Goal: Find specific page/section: Find specific page/section

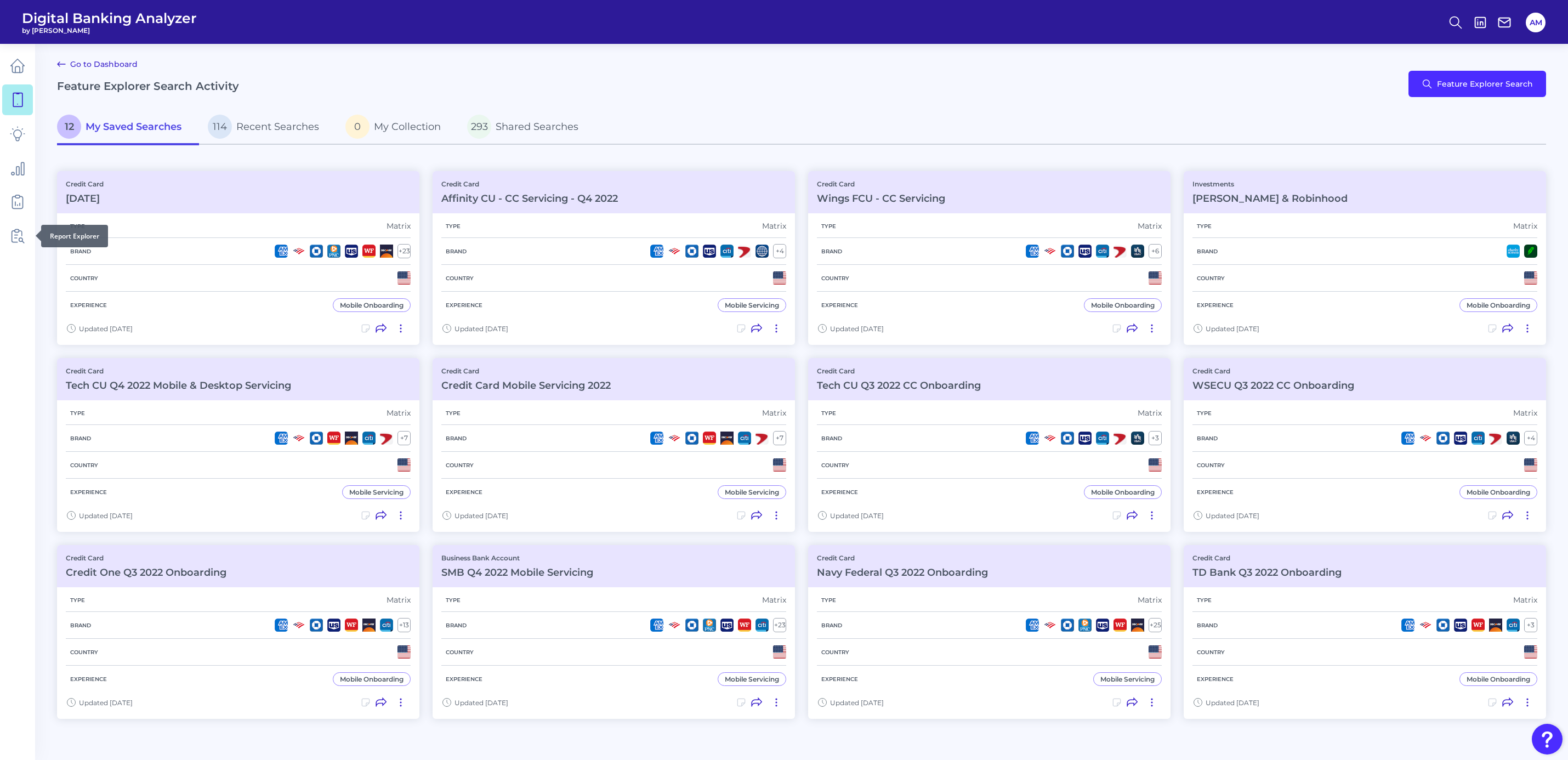
scroll to position [1, 0]
click at [12, 242] on icon at bounding box center [17, 235] width 15 height 15
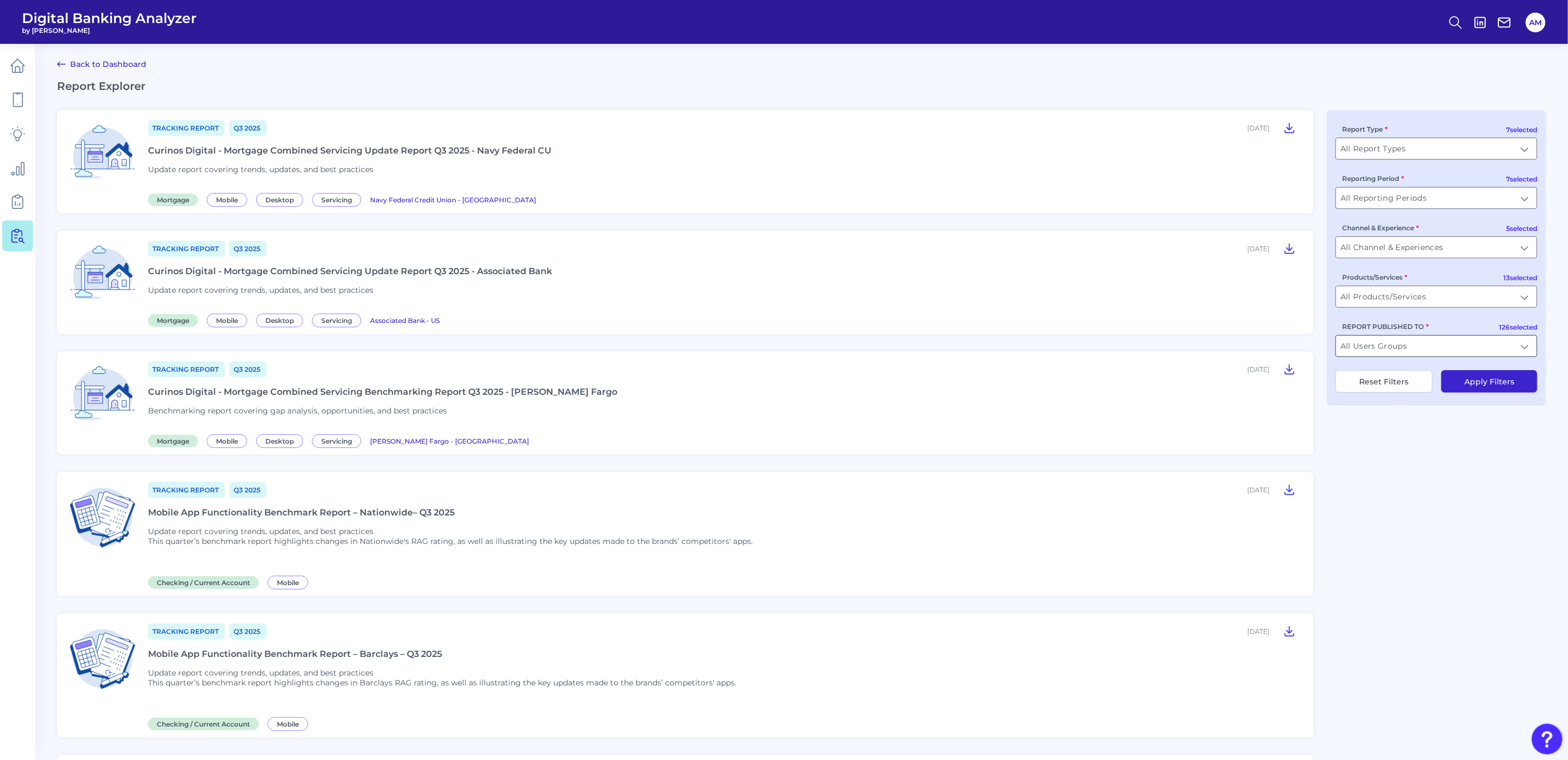
click at [1449, 349] on input "All Users Groups" at bounding box center [1436, 345] width 201 height 21
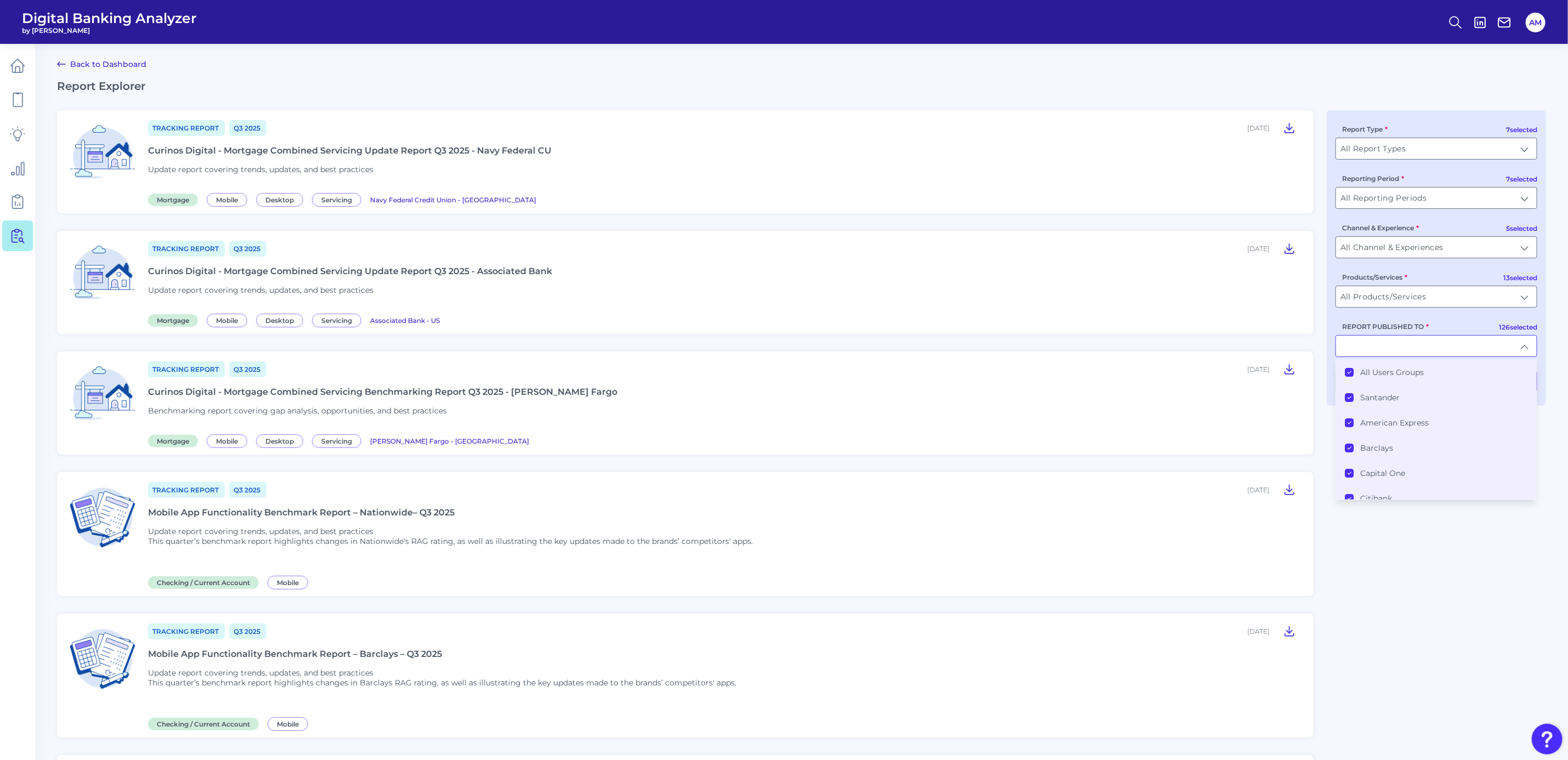
click at [1347, 371] on icon at bounding box center [1349, 372] width 5 height 5
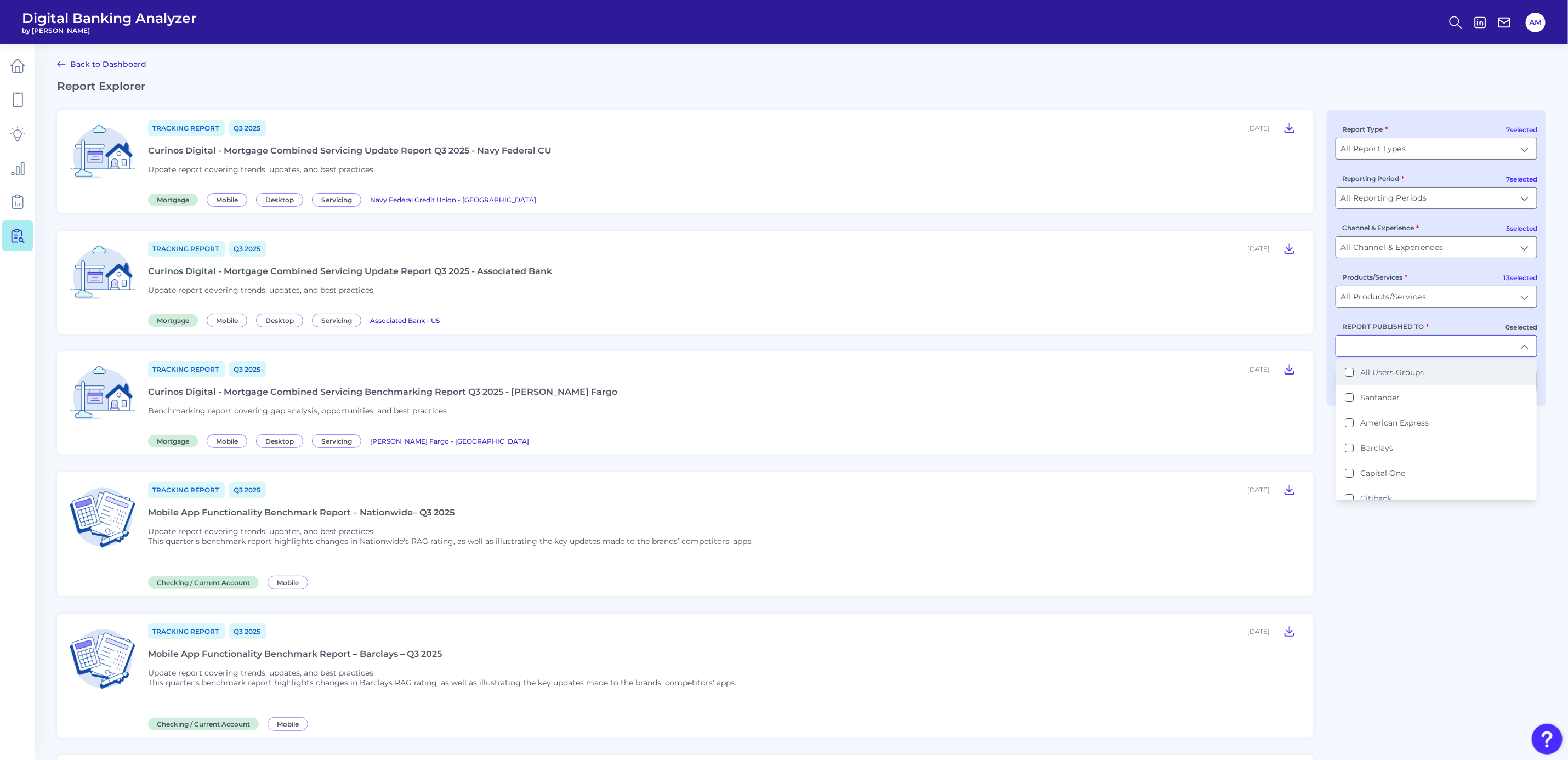
click at [1360, 340] on input "REPORT PUBLISHED TO" at bounding box center [1436, 345] width 201 height 21
click at [1367, 346] on input "REPORT PUBLISHED TO" at bounding box center [1436, 345] width 201 height 21
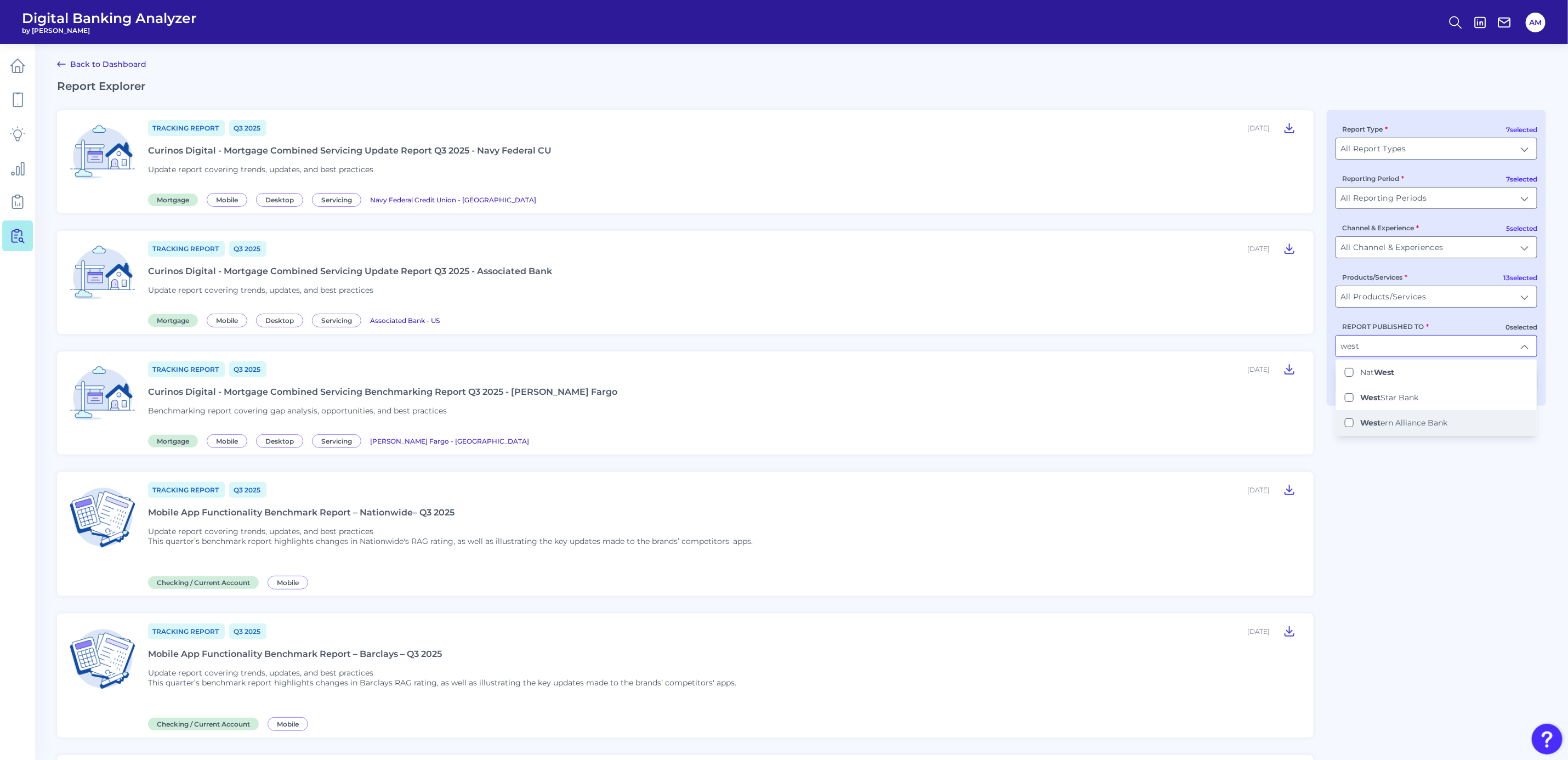
click at [1348, 421] on Bank "West ern Alliance Bank" at bounding box center [1349, 423] width 9 height 9
type input "Western Alliance Bank"
click at [1482, 379] on button "Apply Filters" at bounding box center [1489, 381] width 96 height 23
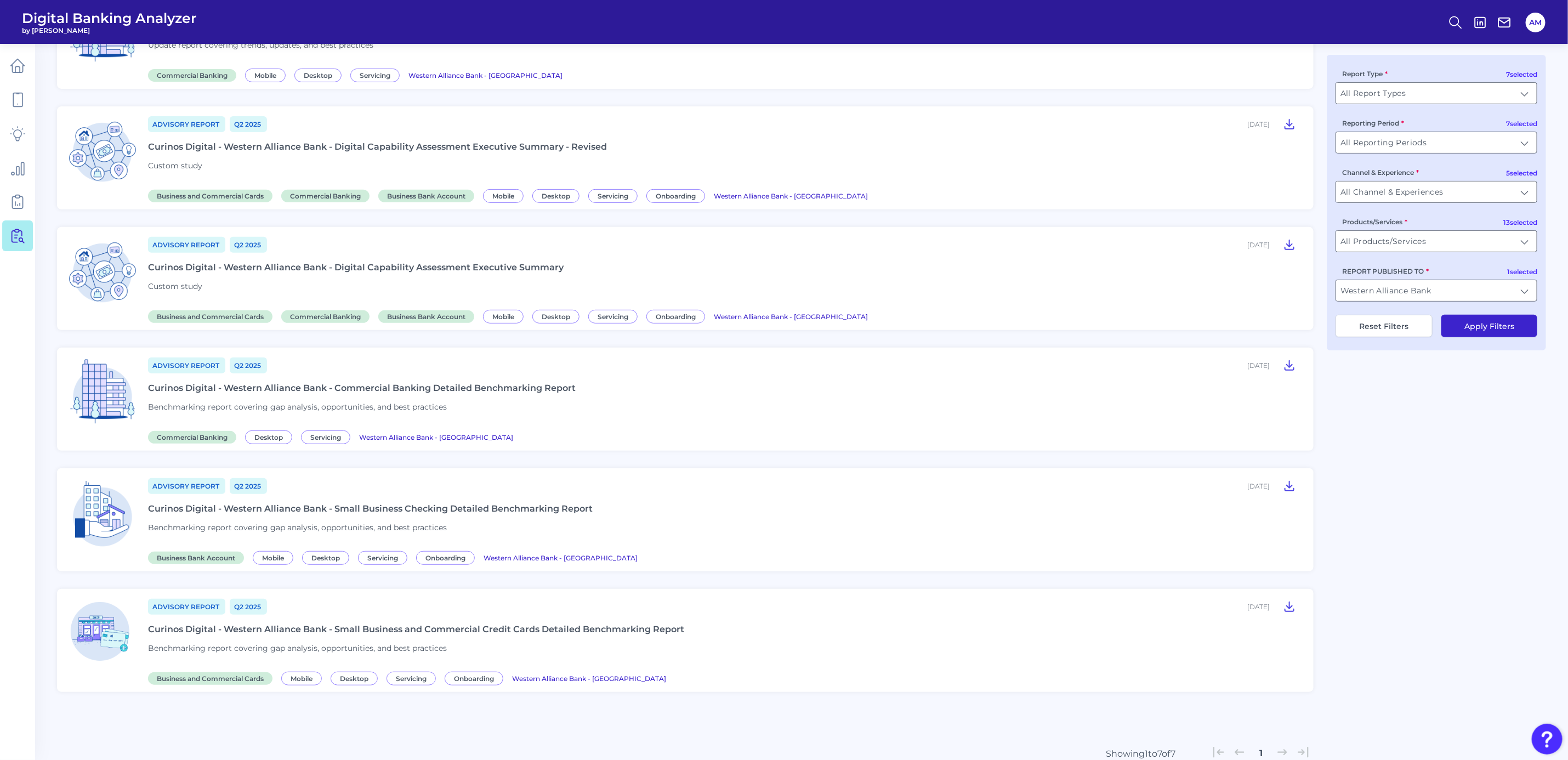
scroll to position [247, 0]
click at [1292, 601] on icon at bounding box center [1289, 605] width 14 height 14
